Goal: Navigation & Orientation: Find specific page/section

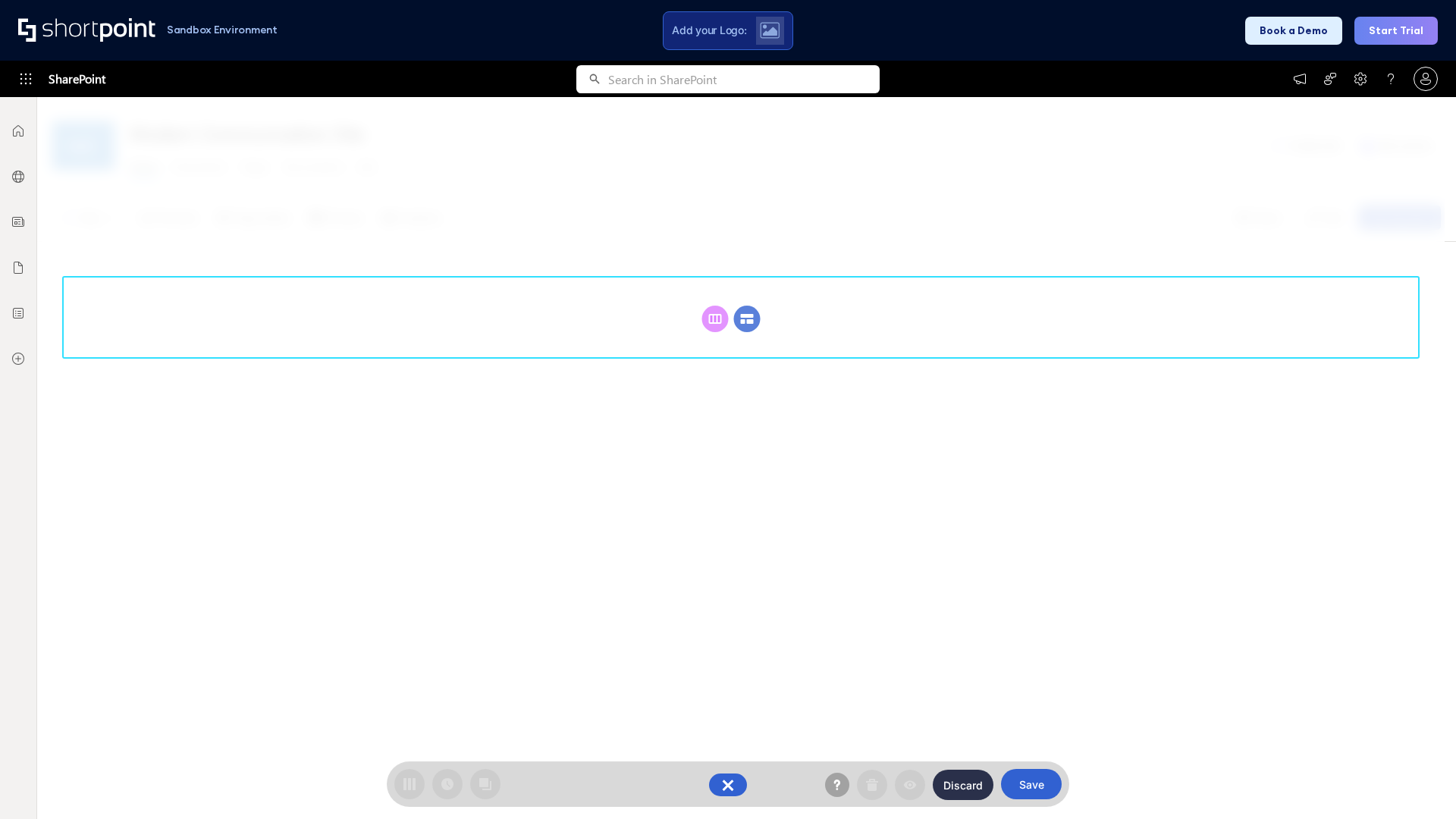
scroll to position [209, 0]
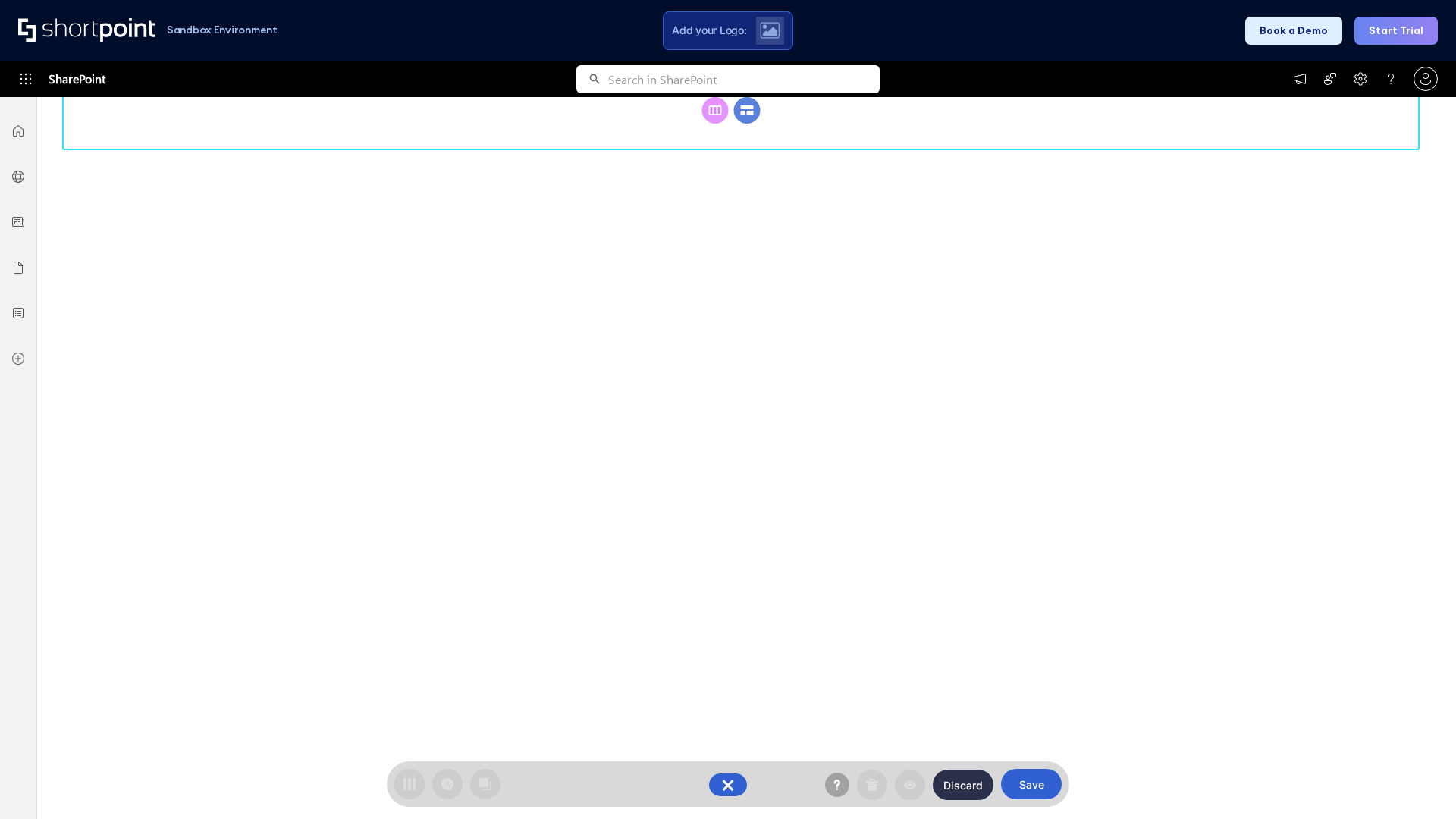
click at [747, 124] on circle at bounding box center [748, 111] width 27 height 27
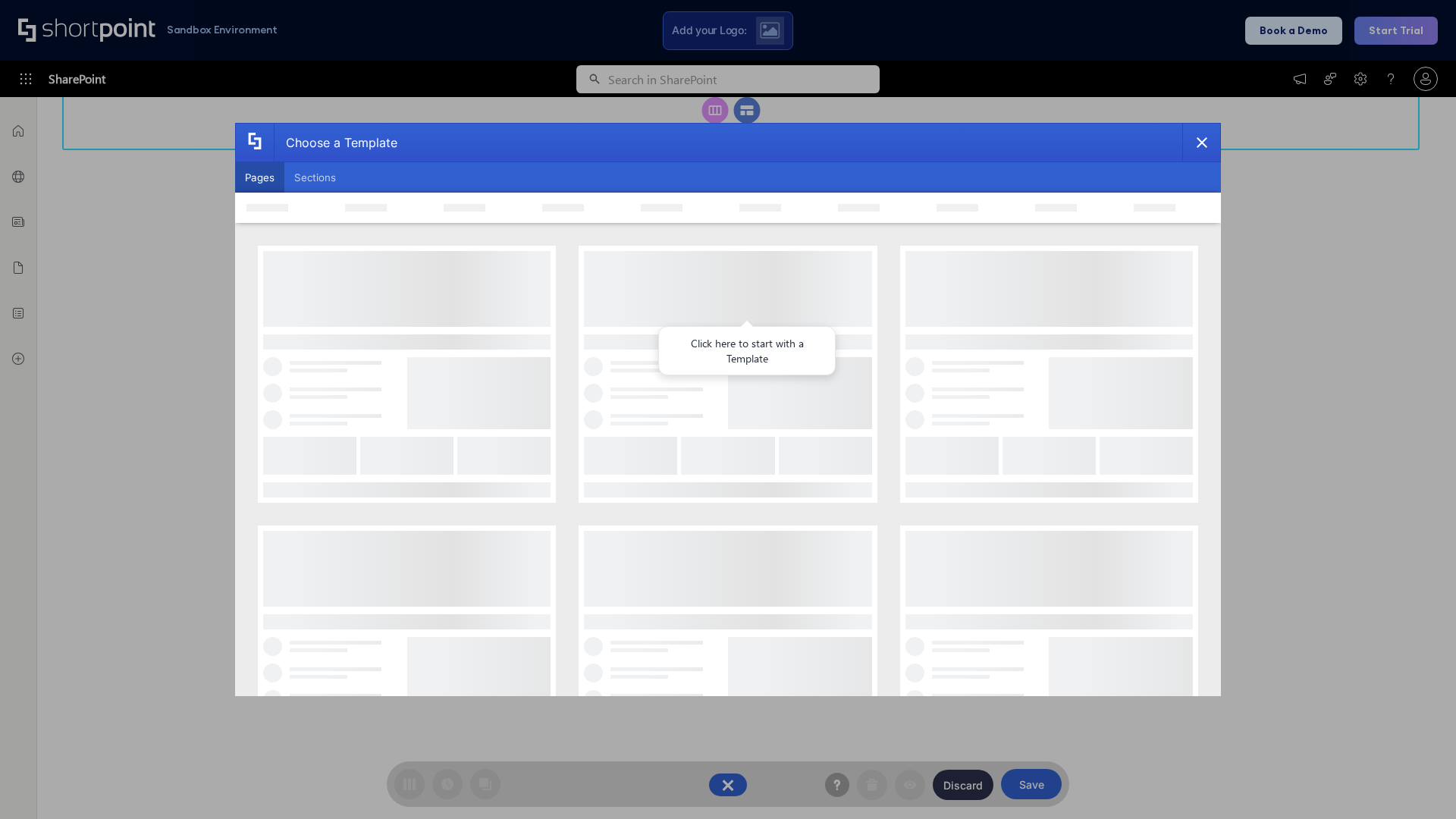
scroll to position [0, 0]
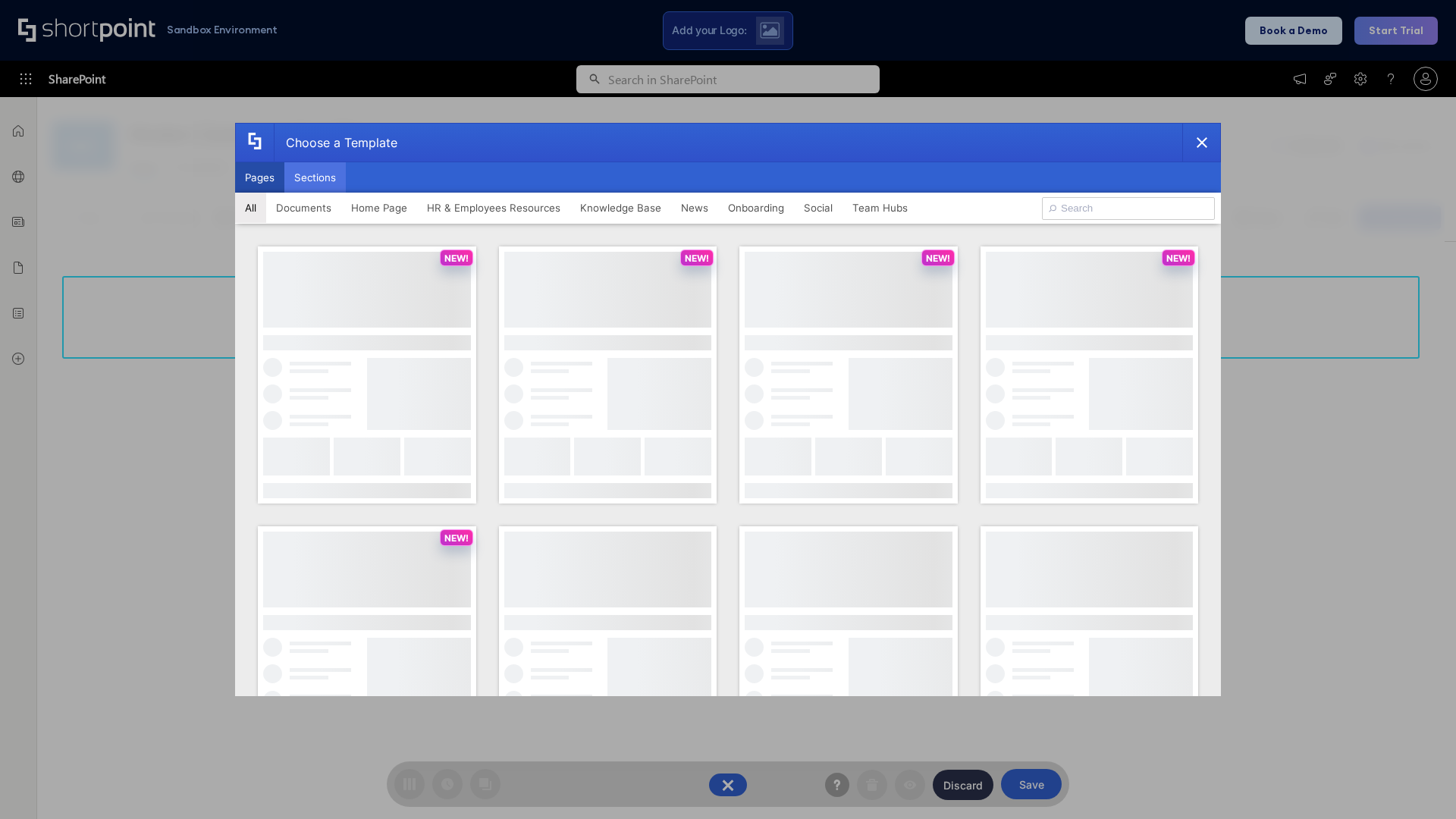
click at [315, 177] on button "Sections" at bounding box center [315, 177] width 61 height 31
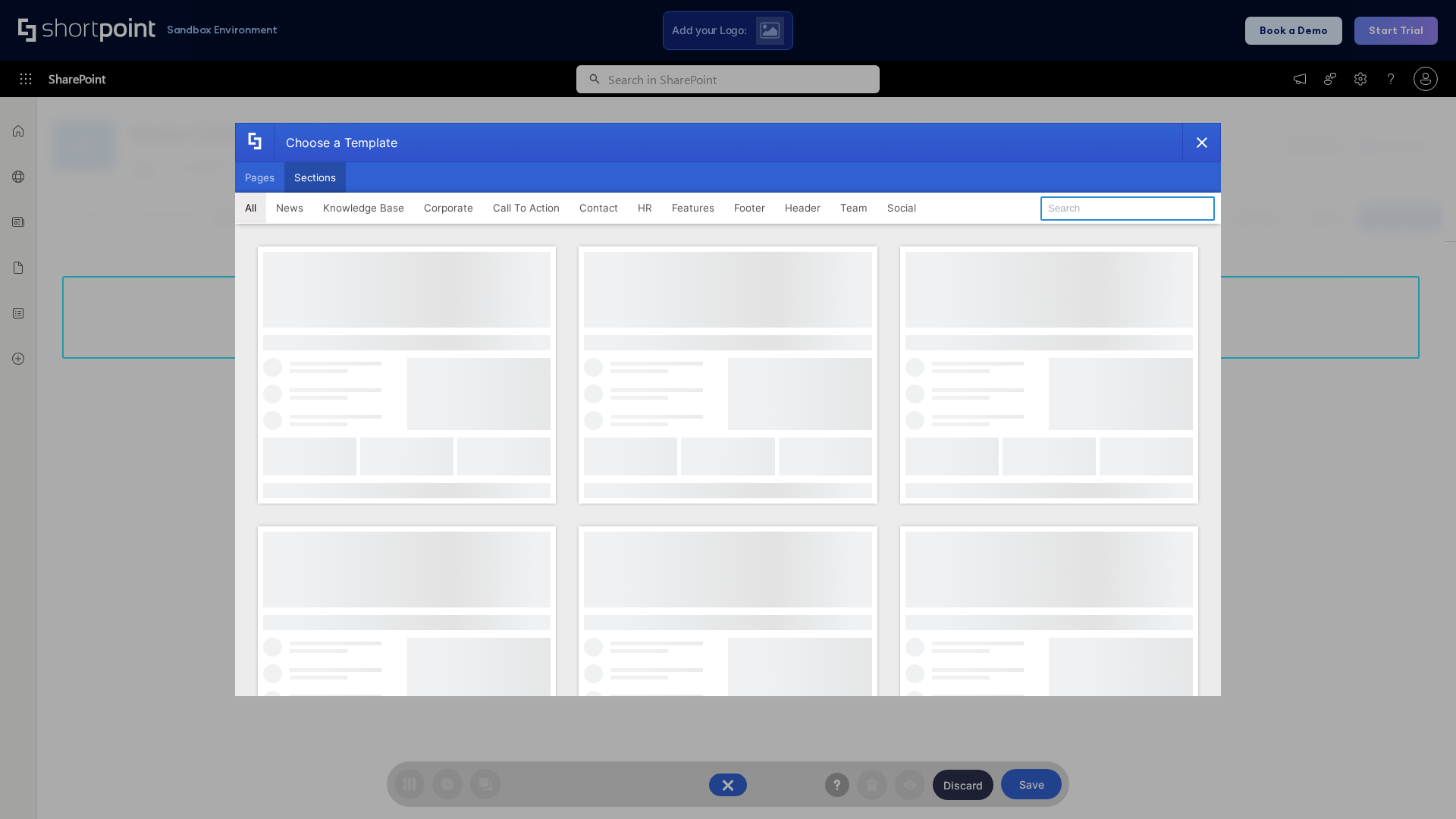
type input "Contact Cta"
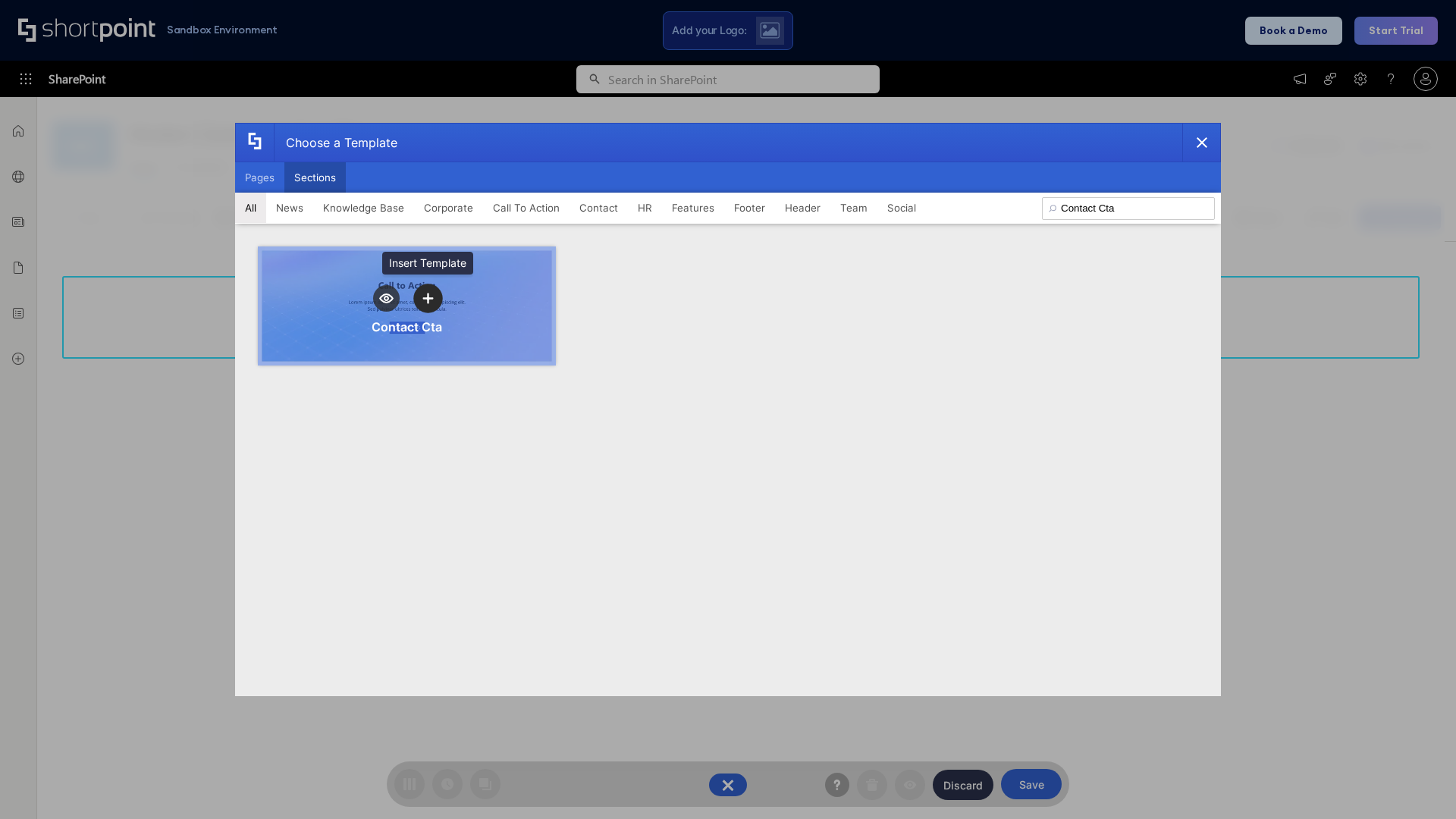
click at [427, 297] on icon "template selector" at bounding box center [427, 297] width 10 height 10
